Goal: Information Seeking & Learning: Learn about a topic

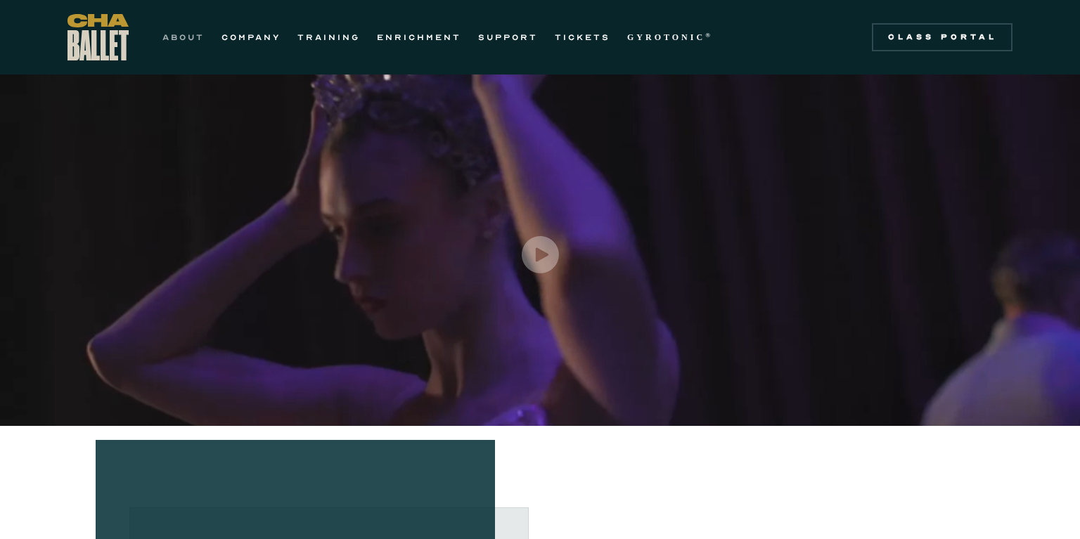
click at [196, 32] on link "ABOUT" at bounding box center [183, 37] width 42 height 17
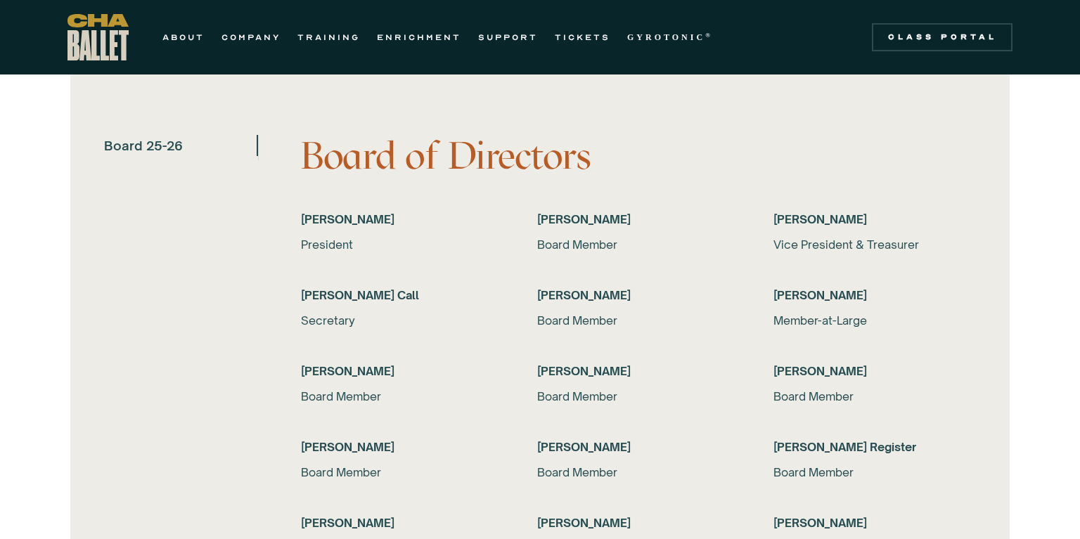
scroll to position [2734, 0]
click at [259, 36] on link "COMPANY" at bounding box center [250, 37] width 59 height 17
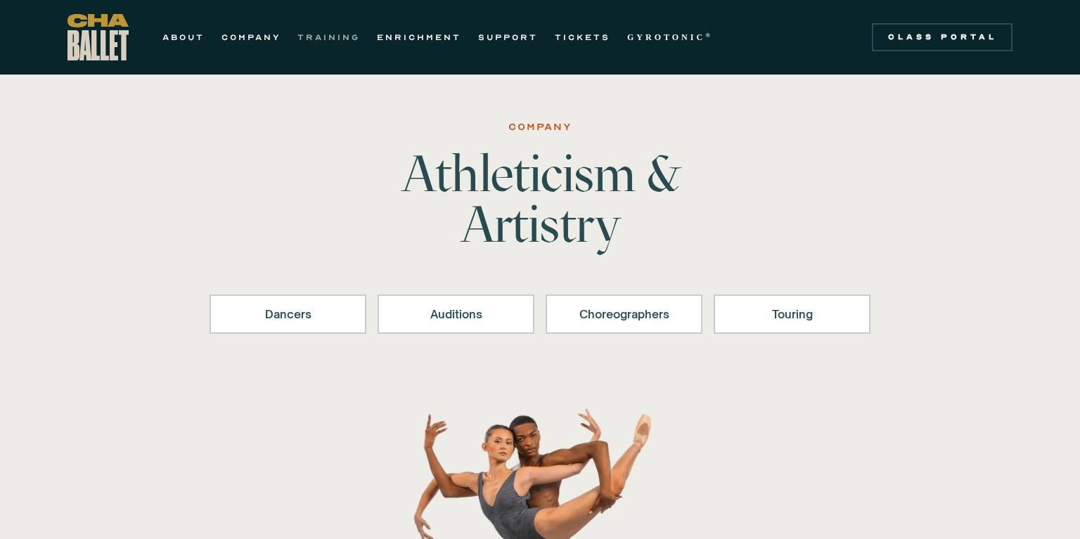
click at [347, 33] on link "TRAINING" at bounding box center [328, 37] width 63 height 17
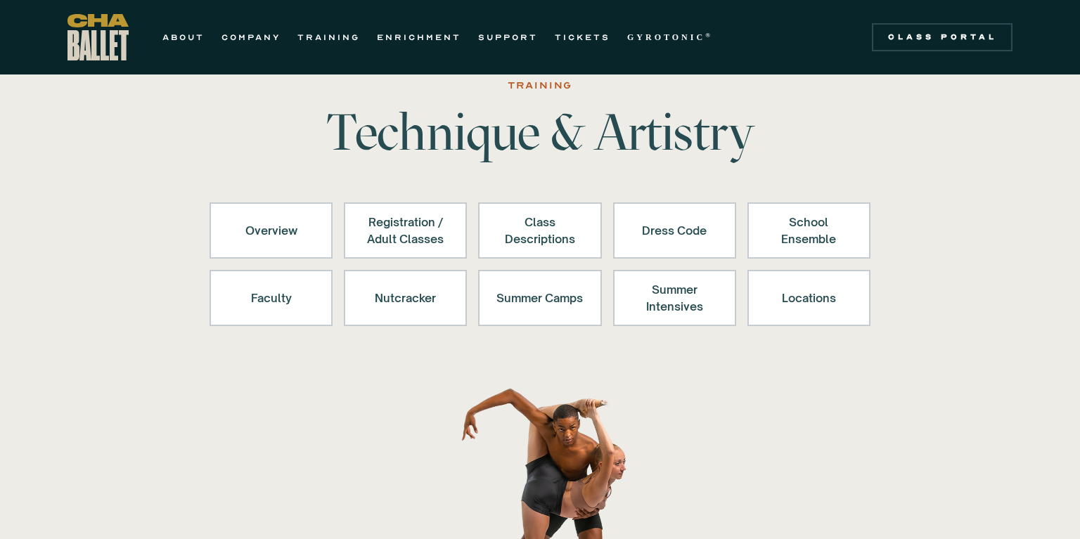
scroll to position [32, 0]
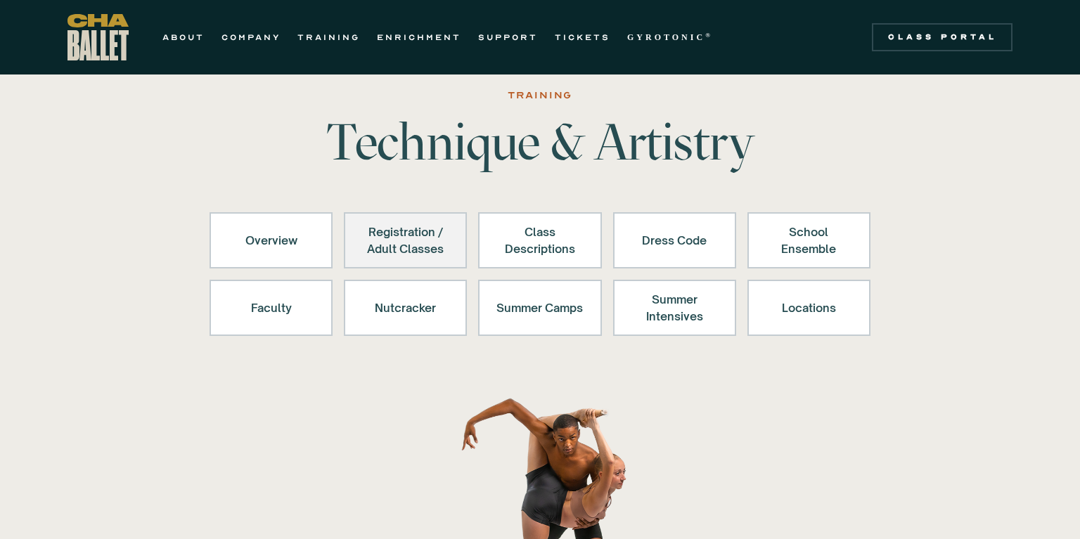
click at [359, 238] on link "Registration / Adult Classes" at bounding box center [405, 240] width 123 height 56
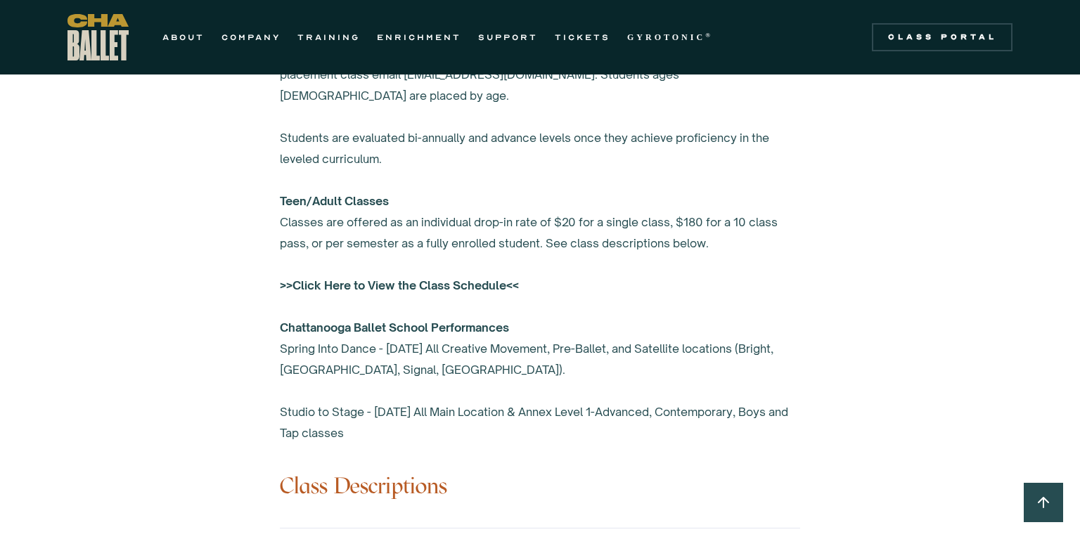
scroll to position [1005, 0]
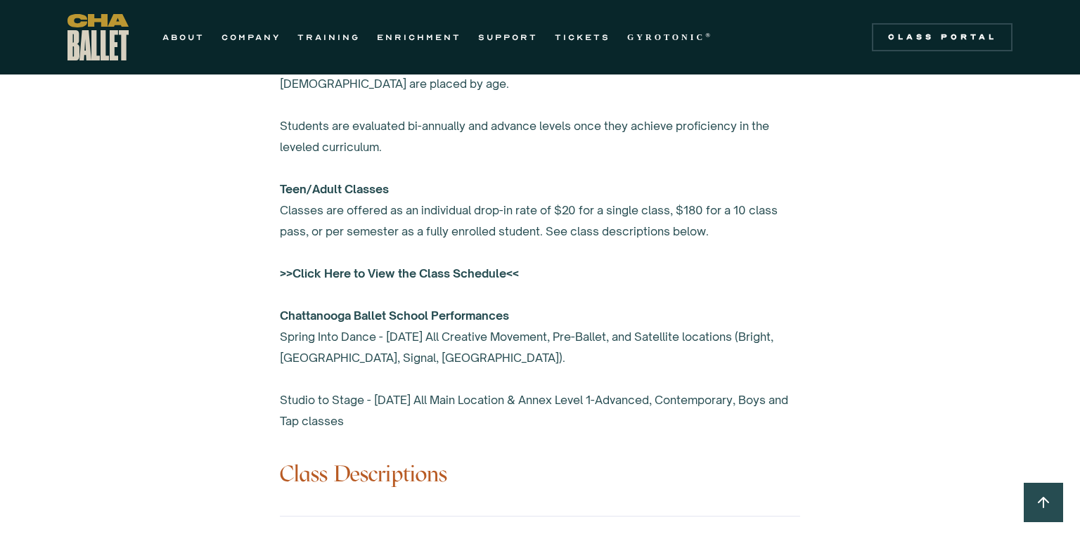
click at [340, 266] on strong ">>Click Here to View the Class Schedule<<" at bounding box center [399, 273] width 239 height 14
